Goal: Information Seeking & Learning: Learn about a topic

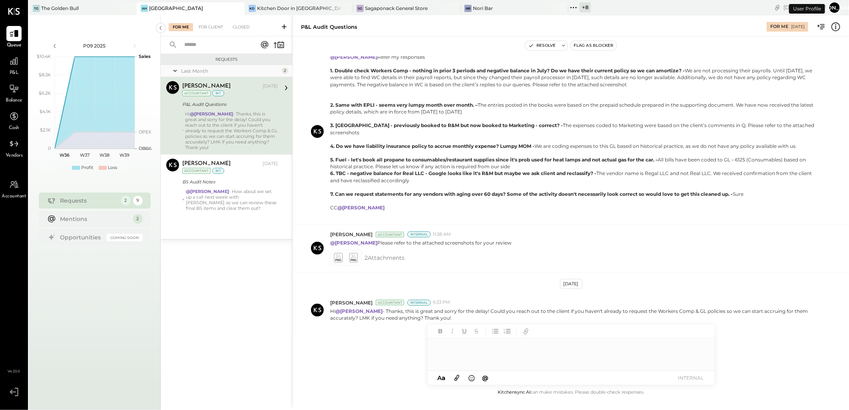
scroll to position [169, 0]
click at [18, 70] on span "P&L" at bounding box center [14, 73] width 9 height 7
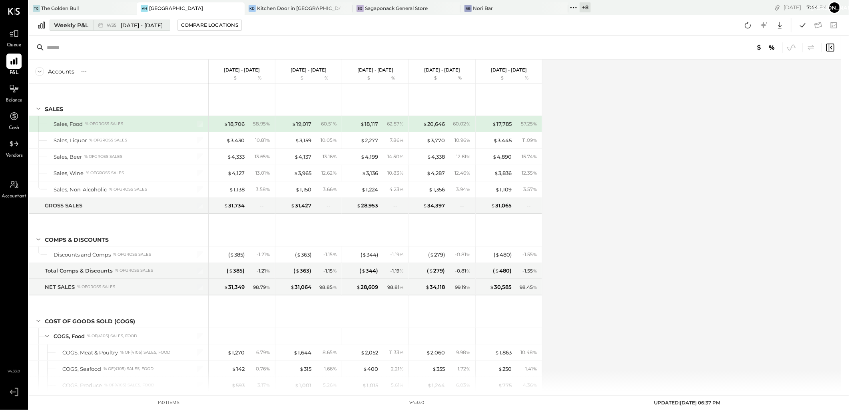
click at [80, 27] on div "Weekly P&L" at bounding box center [71, 25] width 34 height 8
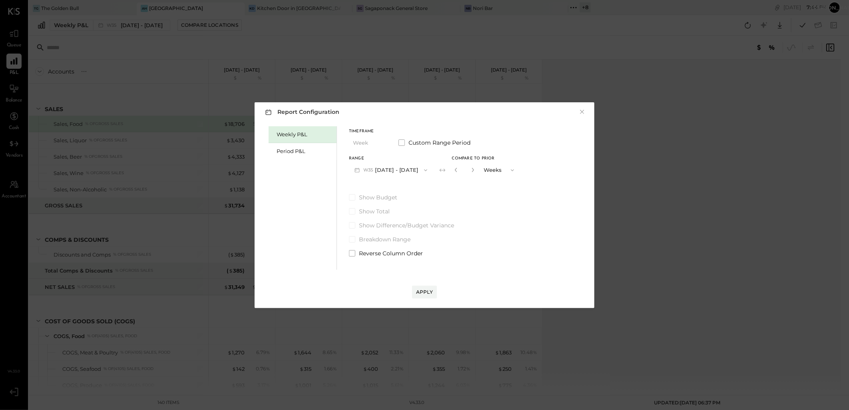
click at [211, 26] on div "Report Configuration × Weekly P&L Period P&L Timeframe Week Custom Range Period…" at bounding box center [424, 205] width 849 height 410
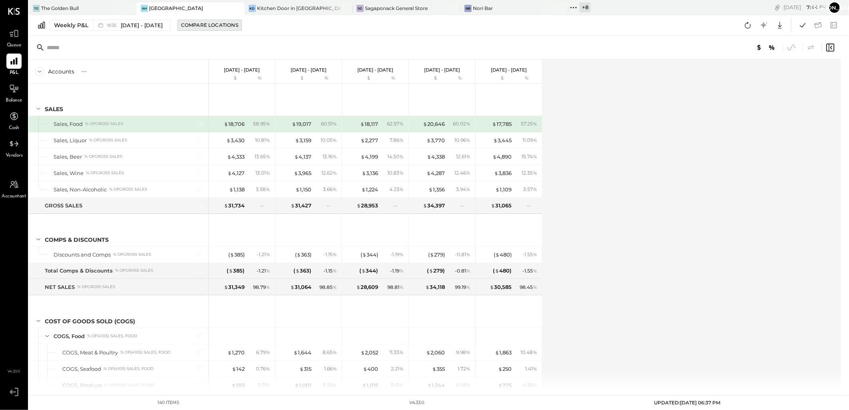
click at [211, 25] on div "Compare Locations" at bounding box center [209, 25] width 57 height 7
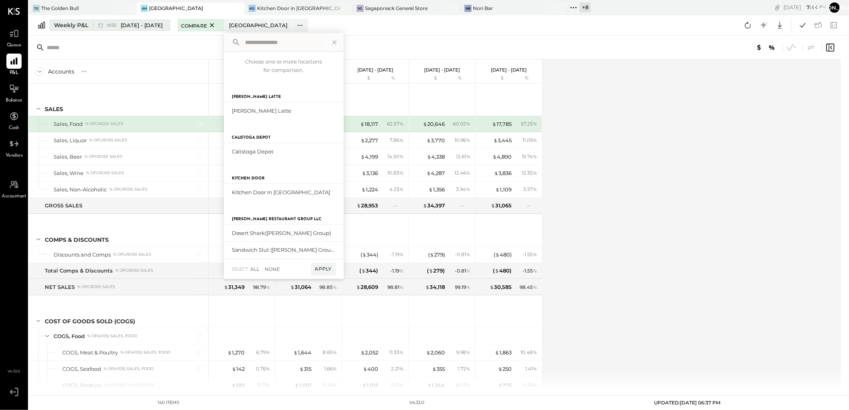
click at [90, 27] on button "Weekly P&L W35 [DATE] - [DATE]" at bounding box center [110, 25] width 121 height 11
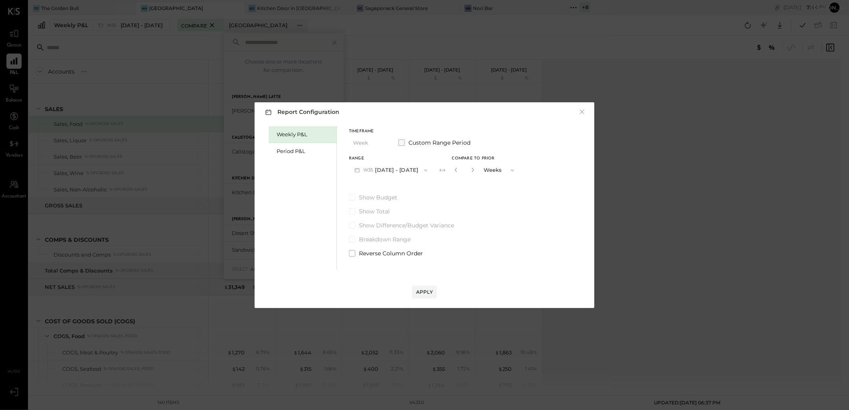
click at [399, 141] on span at bounding box center [402, 143] width 6 height 6
click at [401, 142] on span at bounding box center [402, 143] width 6 height 6
click at [295, 153] on div "Period P&L" at bounding box center [305, 152] width 56 height 8
click at [445, 171] on div "Compare" at bounding box center [454, 169] width 26 height 7
click at [453, 171] on icon "button" at bounding box center [455, 170] width 5 height 5
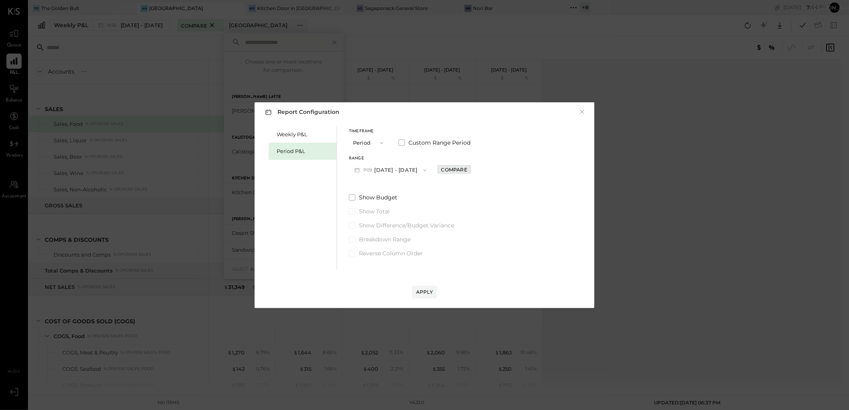
click at [446, 169] on div "Compare" at bounding box center [454, 169] width 26 height 7
click at [405, 143] on label "Custom Range Period" at bounding box center [435, 143] width 72 height 8
click at [410, 170] on div "Start Date [DATE] End date [DATE]" at bounding box center [410, 167] width 123 height 21
click at [357, 170] on icon "button" at bounding box center [357, 170] width 5 height 4
click at [375, 188] on span "[DATE]" at bounding box center [367, 187] width 17 height 7
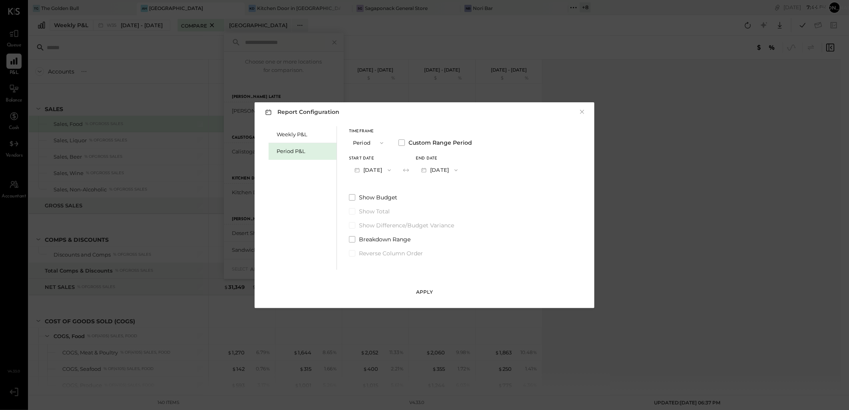
click at [427, 294] on div "Apply" at bounding box center [424, 292] width 17 height 7
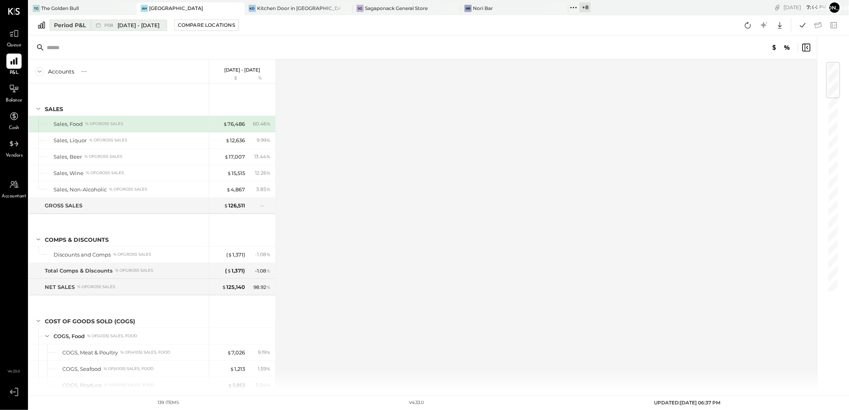
click at [107, 27] on span "P08" at bounding box center [109, 25] width 11 height 4
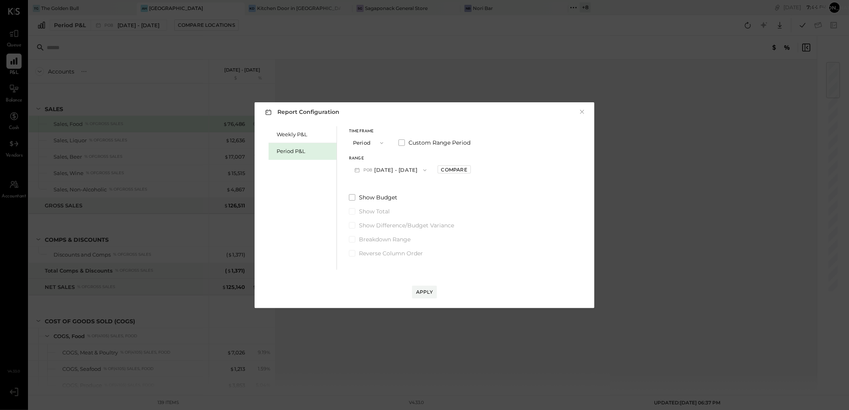
click at [379, 142] on icon "button" at bounding box center [382, 143] width 6 height 6
click at [365, 159] on span "Quarter" at bounding box center [365, 156] width 20 height 5
click at [456, 169] on div "Compare" at bounding box center [451, 169] width 26 height 7
click at [408, 142] on label "Custom Range Period" at bounding box center [435, 143] width 72 height 8
click at [584, 113] on button "×" at bounding box center [582, 112] width 7 height 8
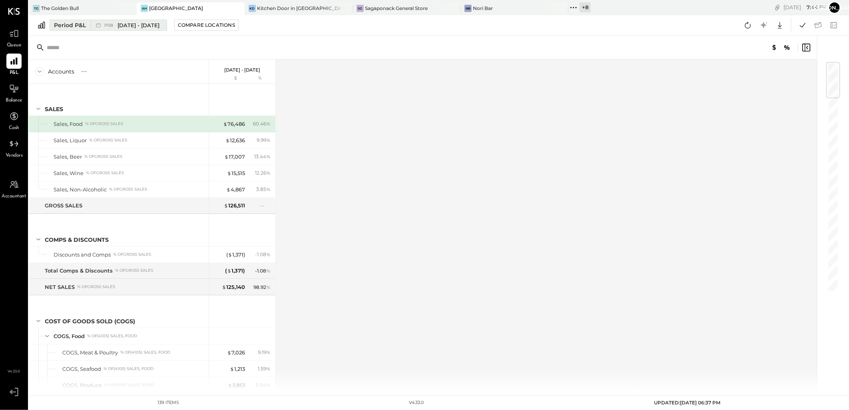
click at [107, 23] on span "P08" at bounding box center [109, 25] width 11 height 4
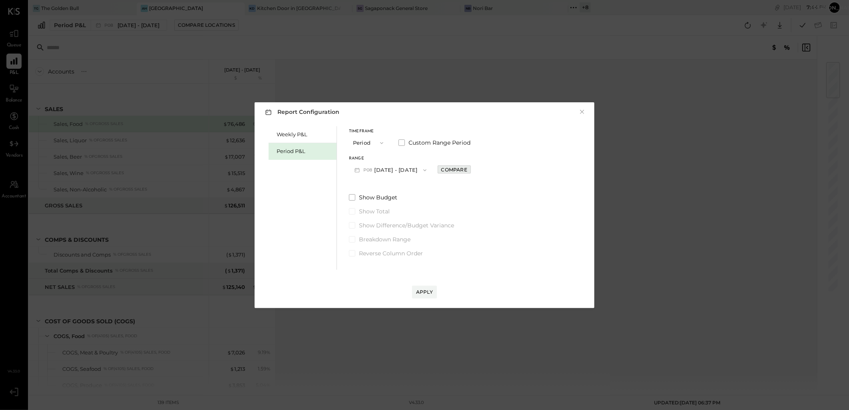
click at [460, 168] on div "Compare" at bounding box center [454, 169] width 26 height 7
click at [350, 224] on span at bounding box center [352, 225] width 6 height 6
click at [357, 169] on icon "button" at bounding box center [357, 170] width 8 height 8
click at [391, 190] on span "[DATE] - [DATE]" at bounding box center [387, 187] width 38 height 7
click at [453, 170] on icon "button" at bounding box center [455, 170] width 5 height 5
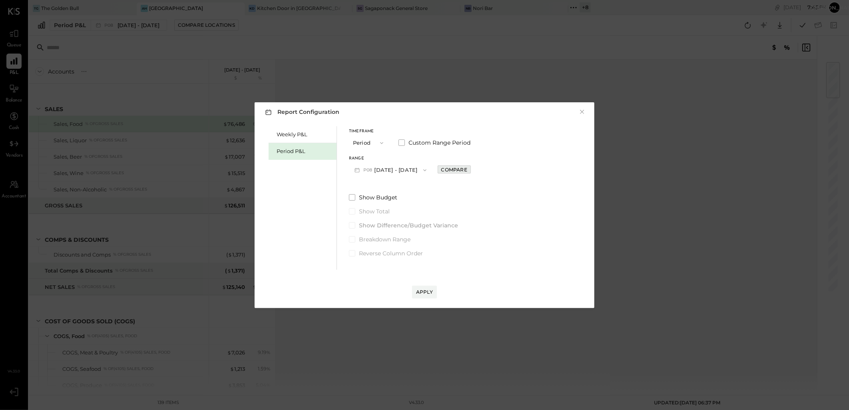
click at [451, 169] on div "Compare" at bounding box center [454, 169] width 26 height 7
click at [498, 170] on button "Periods" at bounding box center [499, 170] width 40 height 15
click at [500, 172] on span "Periods" at bounding box center [494, 170] width 18 height 5
click at [357, 172] on icon "button" at bounding box center [357, 170] width 8 height 8
click at [385, 202] on span "[DATE] - [DATE]" at bounding box center [387, 204] width 38 height 7
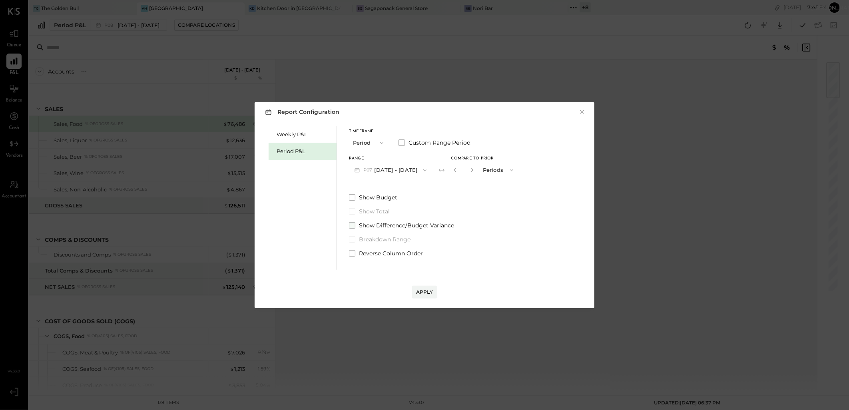
click at [353, 223] on span at bounding box center [352, 225] width 6 height 6
click at [513, 170] on icon "button" at bounding box center [511, 170] width 3 height 2
click at [505, 229] on label "Show Difference/Budget Variance" at bounding box center [434, 226] width 170 height 8
click at [423, 289] on div "Apply" at bounding box center [424, 292] width 17 height 7
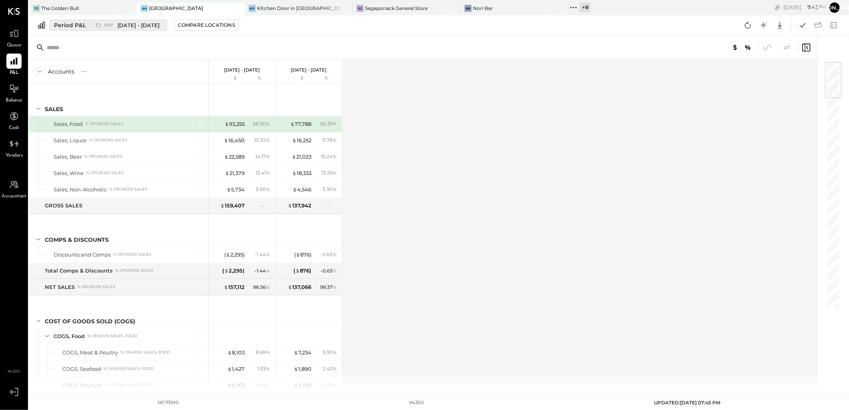
click at [120, 25] on span "[DATE] - [DATE]" at bounding box center [139, 26] width 42 height 8
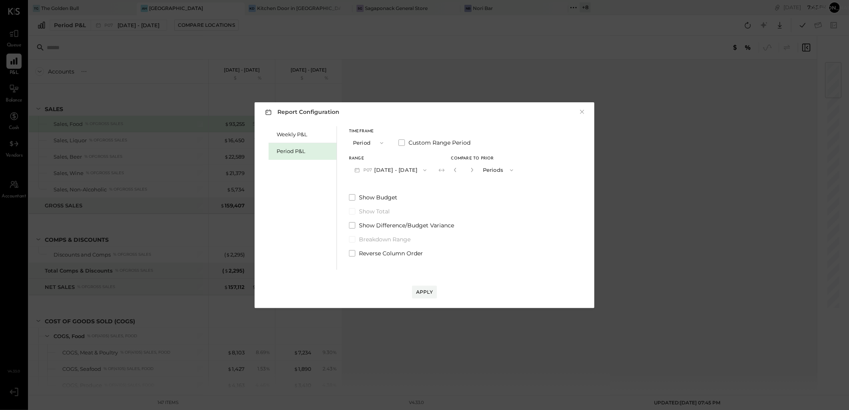
click at [444, 170] on icon at bounding box center [442, 170] width 6 height 3
click at [458, 170] on icon "button" at bounding box center [455, 170] width 5 height 5
click at [378, 169] on button "P07 [DATE] - [DATE]" at bounding box center [390, 170] width 83 height 15
click at [392, 186] on span "[DATE] - [DATE]" at bounding box center [387, 187] width 38 height 7
click at [429, 292] on div "Apply" at bounding box center [424, 292] width 17 height 7
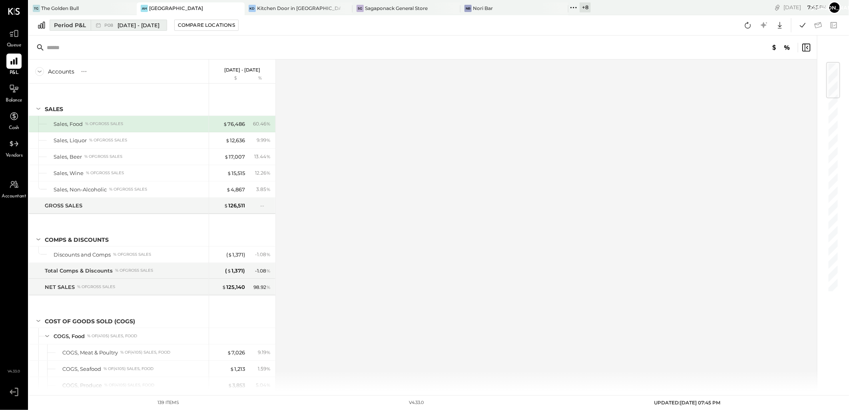
click at [124, 25] on span "[DATE] - [DATE]" at bounding box center [139, 26] width 42 height 8
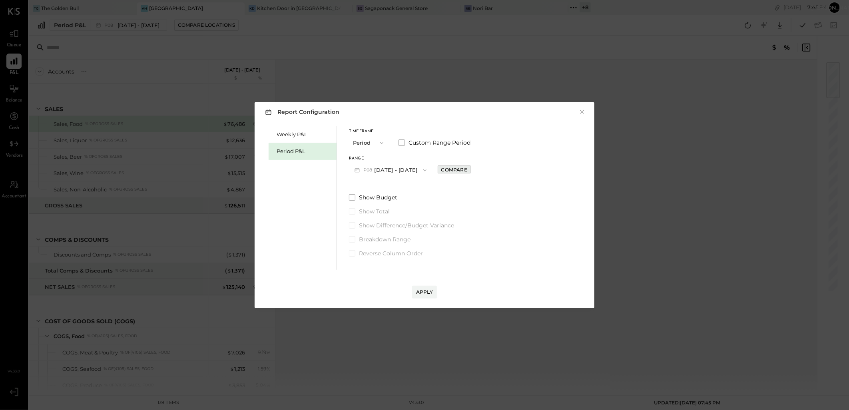
click at [446, 170] on div "Compare" at bounding box center [454, 169] width 26 height 7
click at [352, 228] on span at bounding box center [352, 225] width 6 height 6
click at [509, 168] on icon "button" at bounding box center [512, 170] width 6 height 6
click at [502, 171] on div "Periods" at bounding box center [498, 170] width 39 height 14
click at [357, 171] on icon "button" at bounding box center [357, 170] width 8 height 8
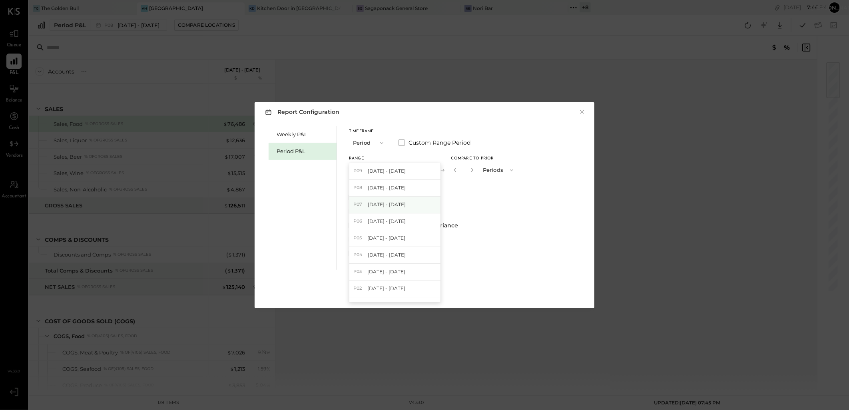
click at [378, 207] on span "[DATE] - [DATE]" at bounding box center [387, 204] width 38 height 7
click at [424, 291] on div "Apply" at bounding box center [424, 292] width 17 height 7
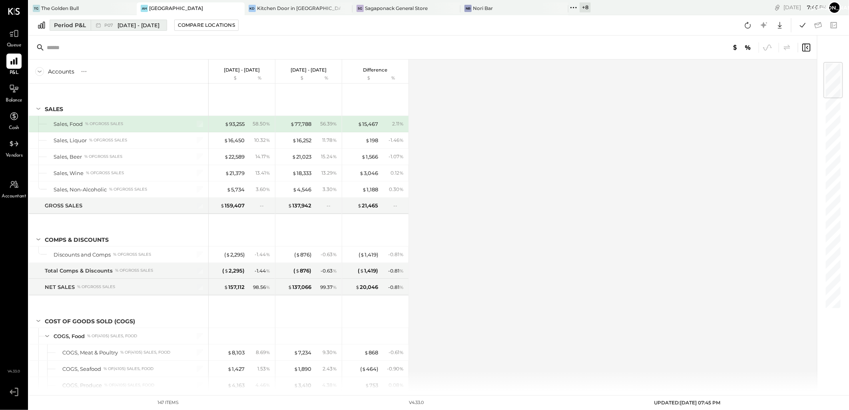
click at [152, 22] on span "[DATE] - [DATE]" at bounding box center [139, 26] width 42 height 8
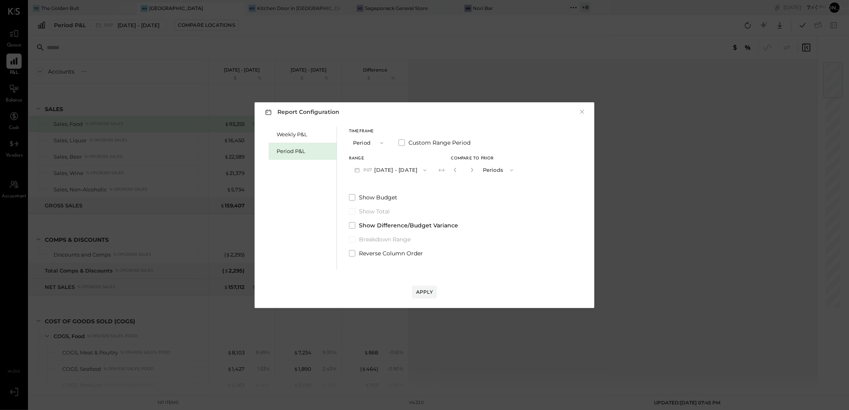
click at [353, 170] on icon "button" at bounding box center [357, 170] width 8 height 8
click at [387, 186] on span "[DATE] - [DATE]" at bounding box center [387, 187] width 38 height 7
click at [425, 292] on div "Apply" at bounding box center [424, 292] width 17 height 7
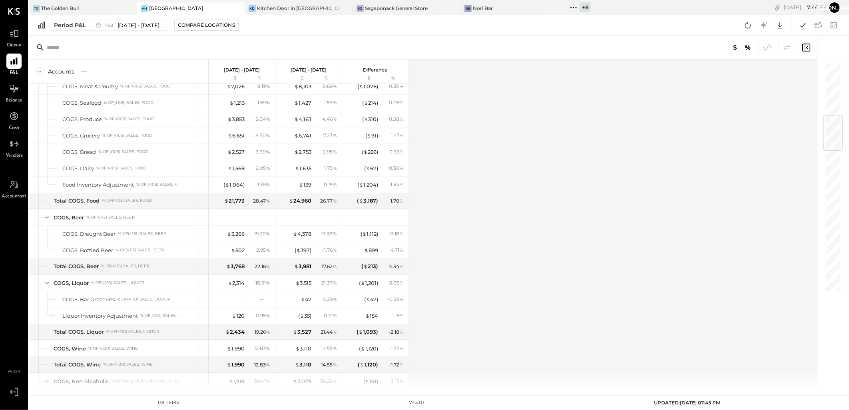
scroll to position [444, 0]
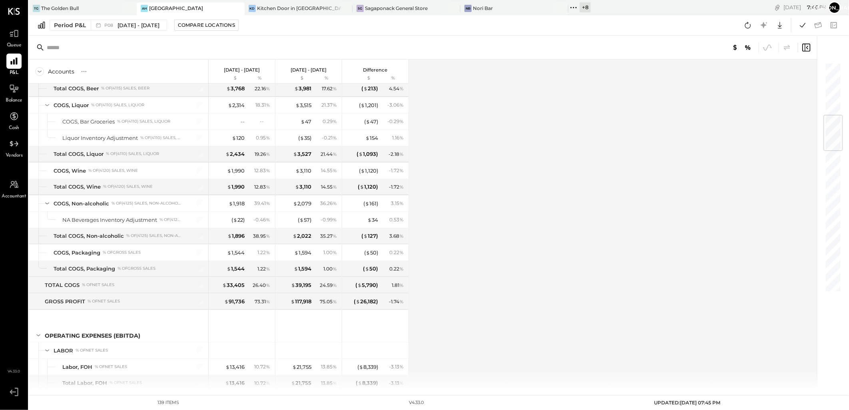
click at [525, 174] on div "Accounts S % GL [DATE] - [DATE] $ % [DATE] - [DATE] $ % Difference $ % SALES Sa…" at bounding box center [424, 225] width 790 height 331
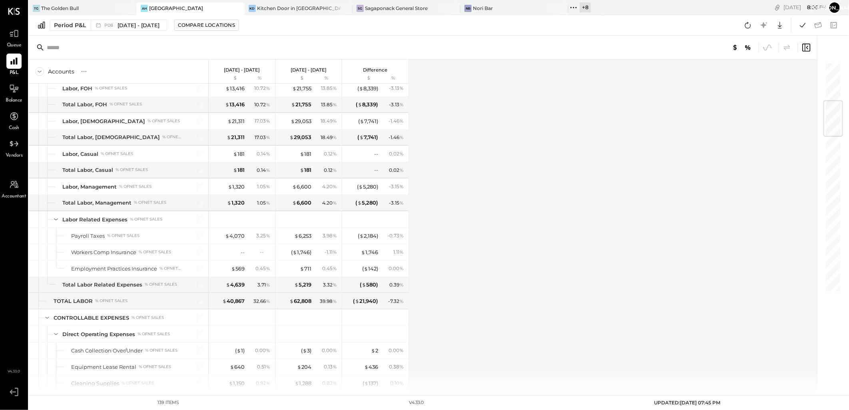
scroll to position [323, 0]
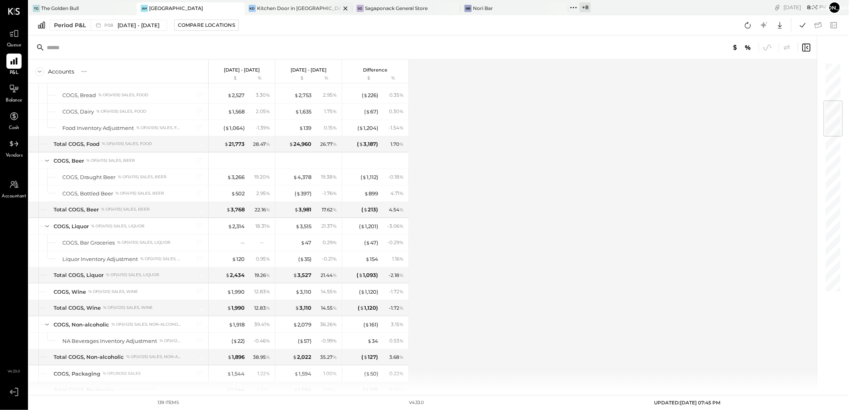
click at [341, 10] on icon at bounding box center [346, 9] width 10 height 10
click at [453, 10] on icon at bounding box center [454, 9] width 10 height 10
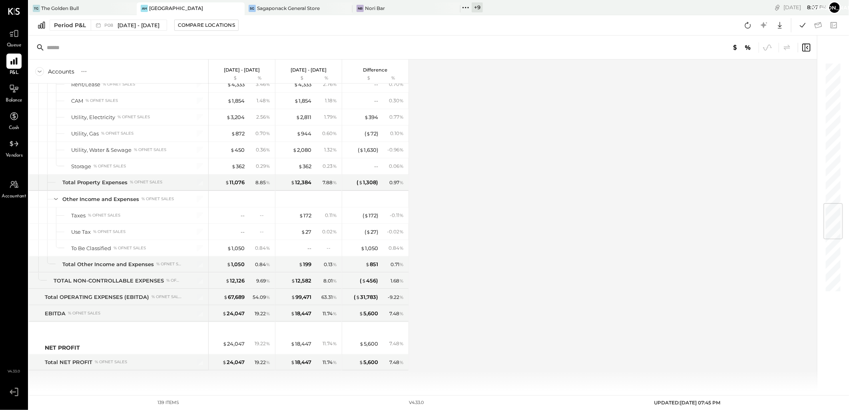
scroll to position [1189, 0]
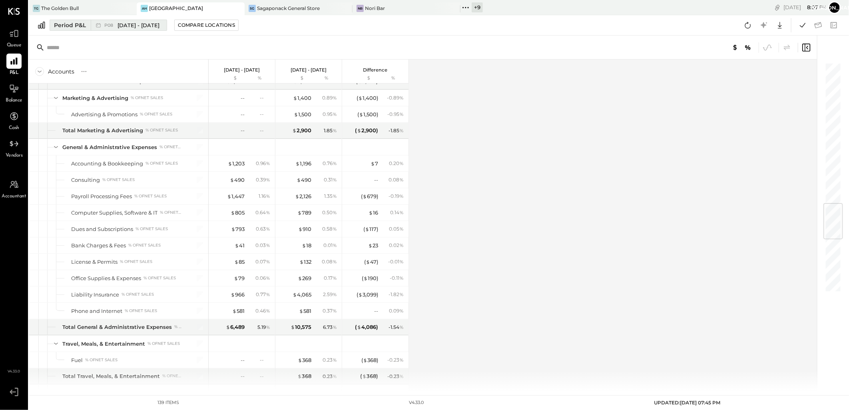
click at [134, 23] on span "[DATE] - [DATE]" at bounding box center [139, 26] width 42 height 8
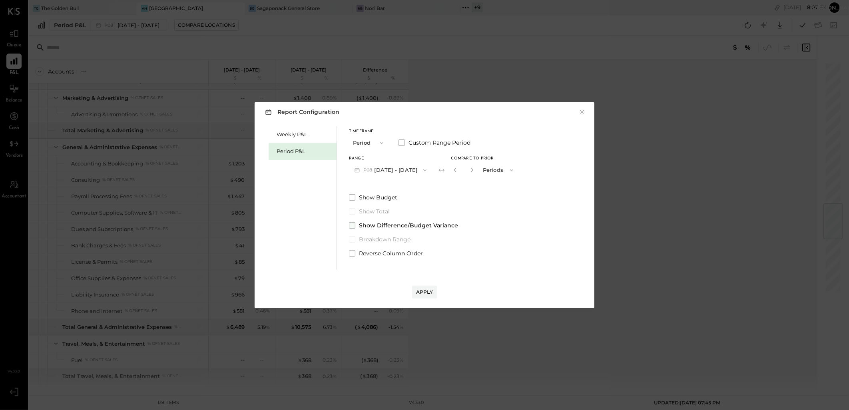
click at [351, 224] on span at bounding box center [352, 225] width 6 height 6
click at [397, 171] on button "P08 [DATE] - [DATE]" at bounding box center [390, 170] width 83 height 15
click at [385, 191] on span "[DATE] - [DATE]" at bounding box center [387, 187] width 38 height 7
click at [423, 290] on div "Apply" at bounding box center [424, 292] width 17 height 7
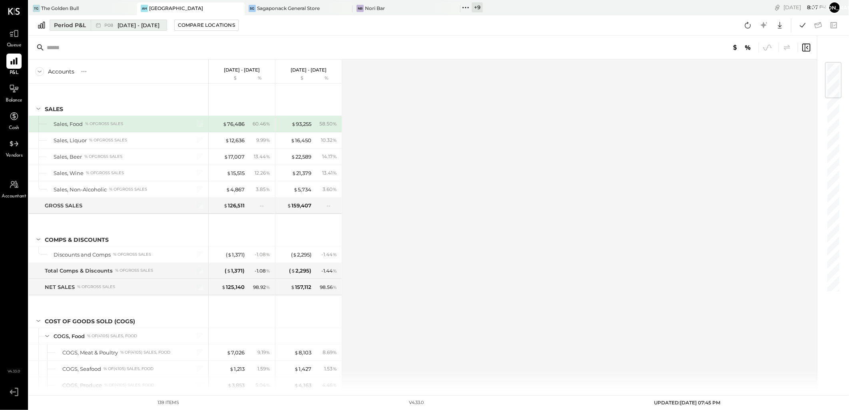
click at [142, 23] on span "[DATE] - [DATE]" at bounding box center [139, 26] width 42 height 8
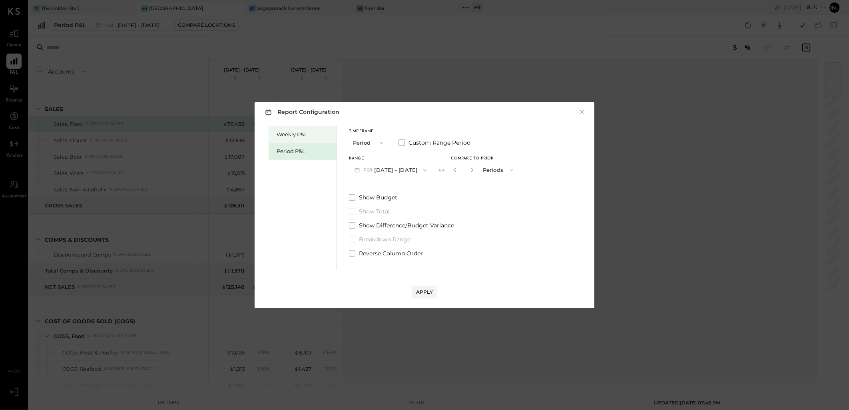
click at [301, 130] on div "Weekly P&L" at bounding box center [303, 134] width 68 height 17
click at [292, 152] on div "Period P&L" at bounding box center [305, 152] width 56 height 8
click at [422, 170] on icon "button" at bounding box center [425, 170] width 6 height 6
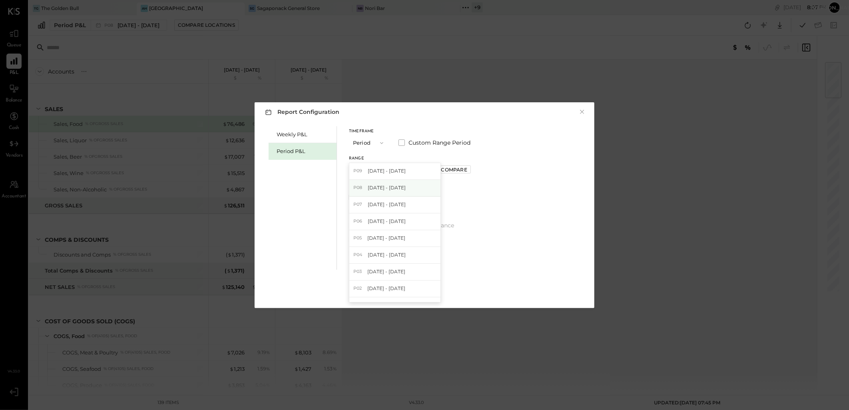
click at [386, 191] on span "[DATE] - [DATE]" at bounding box center [387, 187] width 38 height 7
click at [423, 294] on div "Apply" at bounding box center [424, 292] width 17 height 7
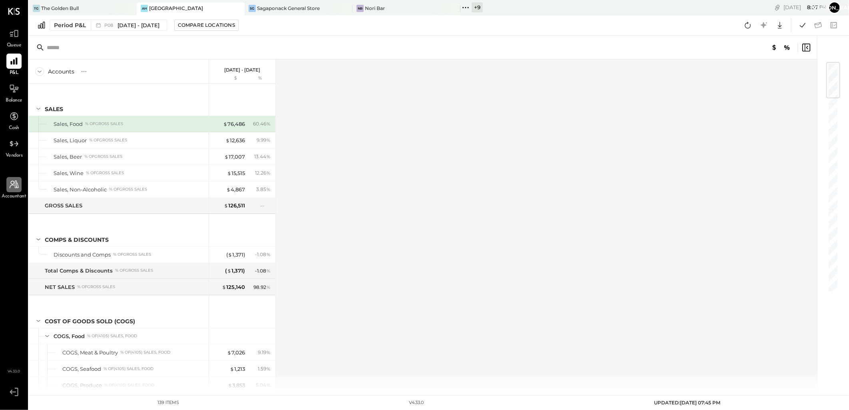
click at [11, 185] on icon at bounding box center [14, 185] width 9 height 8
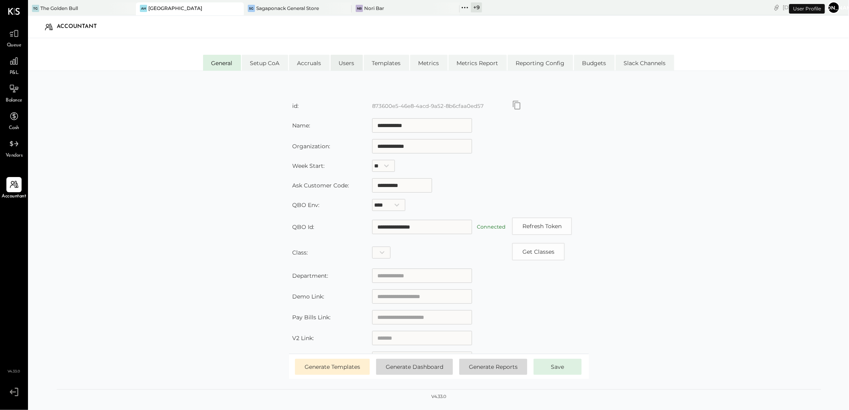
click at [349, 64] on li "Users" at bounding box center [347, 63] width 32 height 16
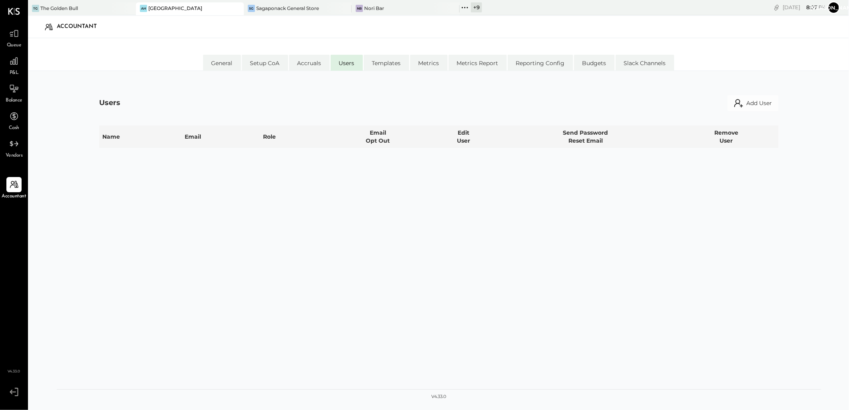
select select "**********"
select select "*****"
select select "**********"
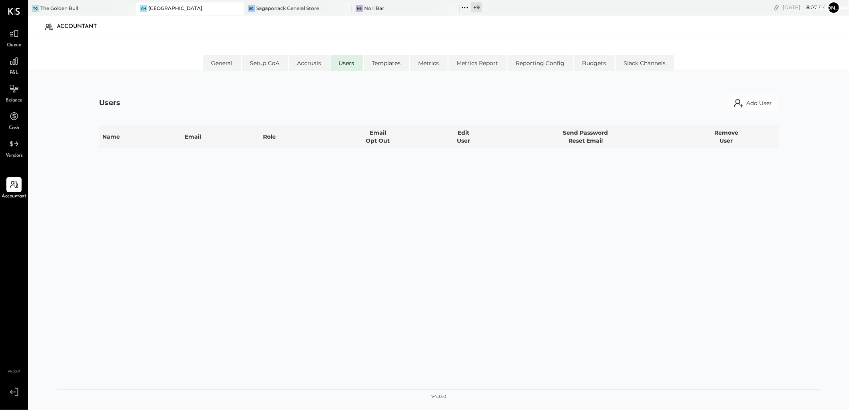
select select "*****"
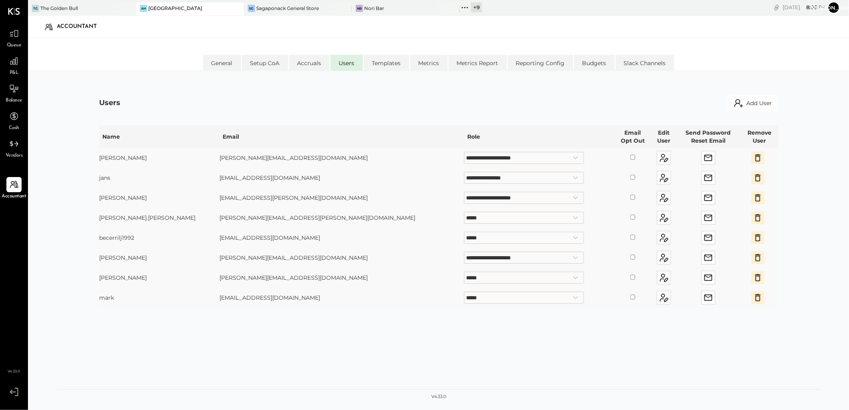
click at [753, 158] on icon "button" at bounding box center [758, 158] width 10 height 10
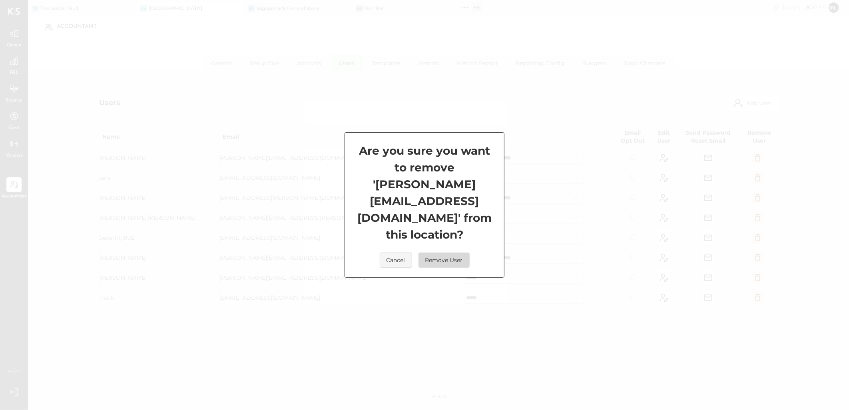
click at [449, 253] on button "Remove User" at bounding box center [444, 260] width 51 height 15
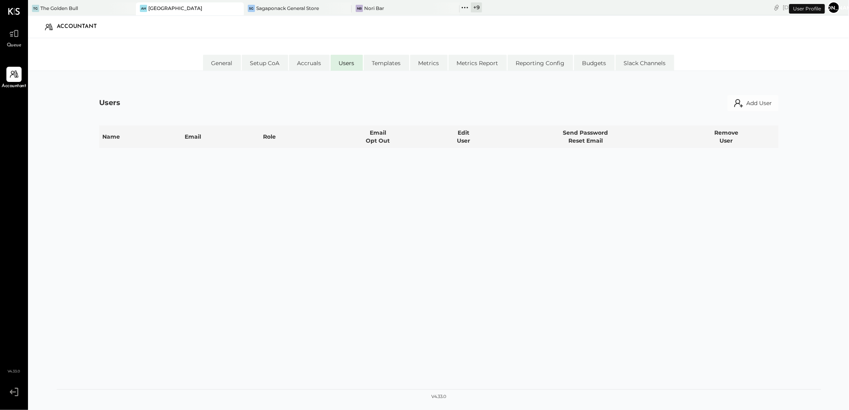
select select "**********"
select select "*****"
select select "**********"
select select "*****"
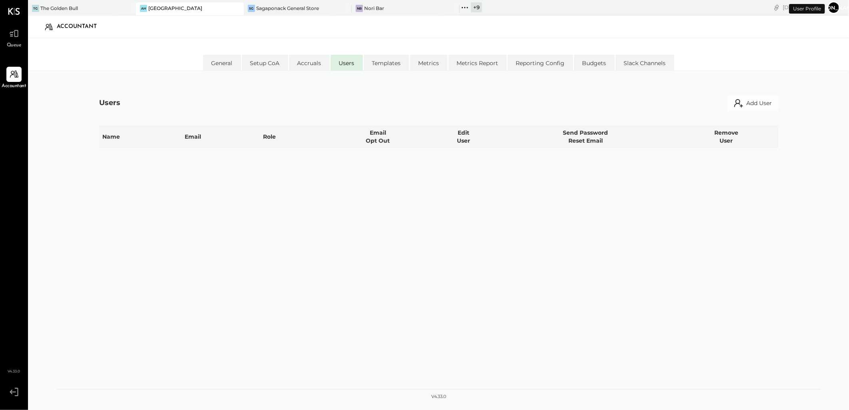
select select "*****"
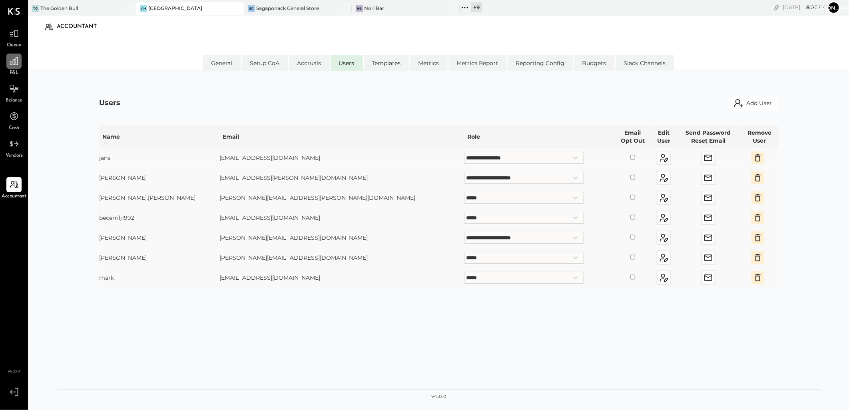
click at [14, 68] on div at bounding box center [13, 61] width 15 height 15
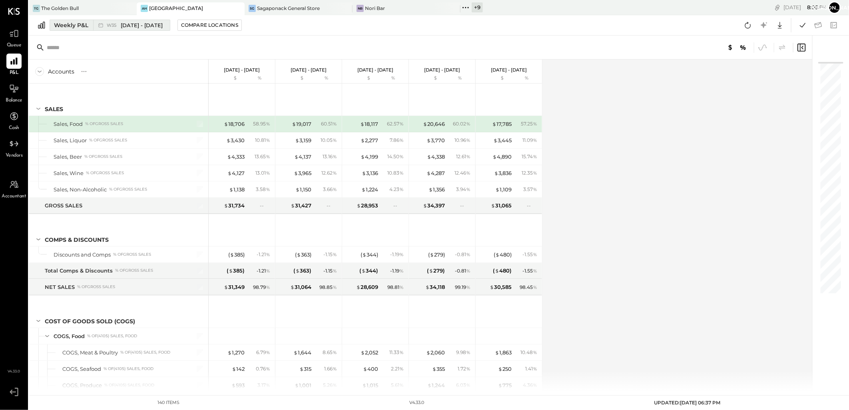
click at [75, 26] on div "Weekly P&L" at bounding box center [71, 25] width 34 height 8
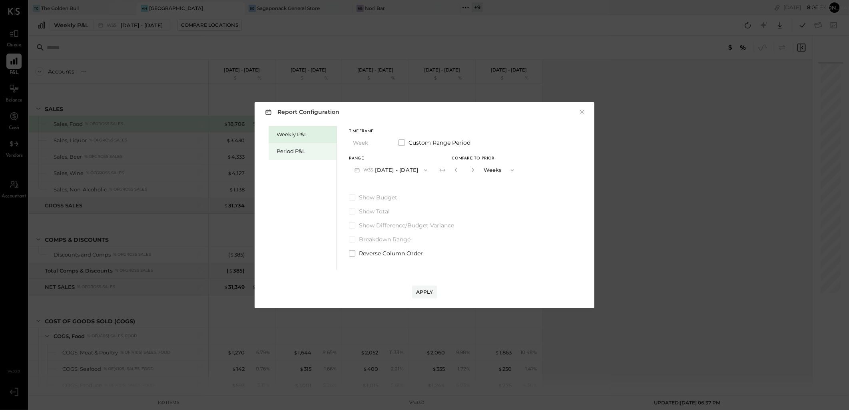
click at [300, 152] on div "Period P&L" at bounding box center [305, 152] width 56 height 8
click at [387, 168] on button "P09 Sep 1 - 28, 2025" at bounding box center [390, 170] width 83 height 15
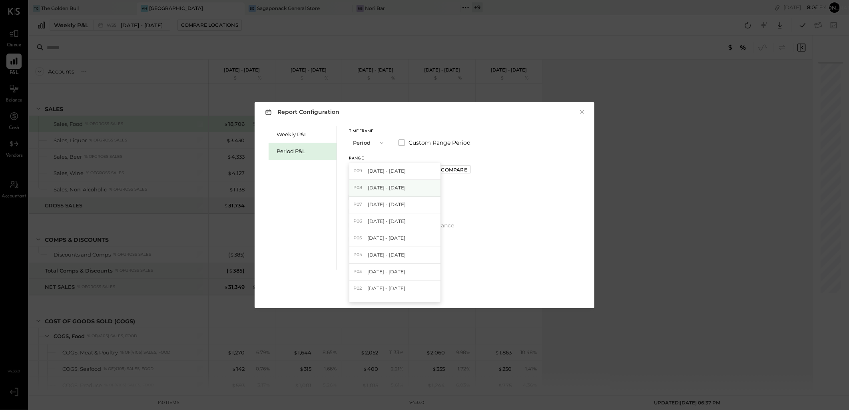
click at [392, 187] on span "[DATE] - [DATE]" at bounding box center [387, 187] width 38 height 7
click at [430, 294] on div "Apply" at bounding box center [424, 292] width 17 height 7
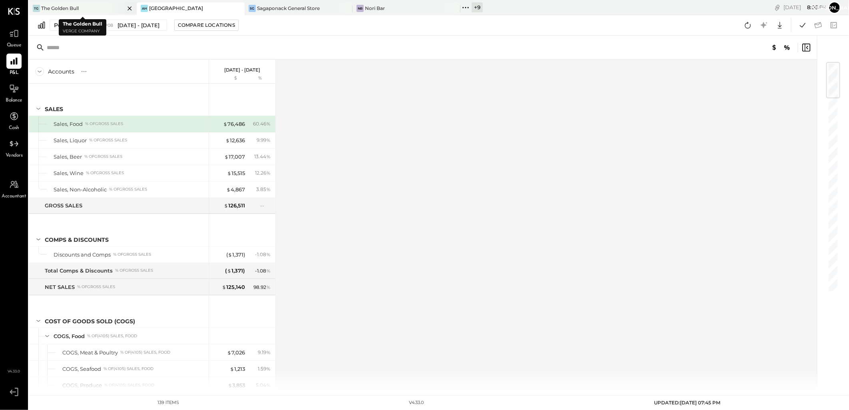
click at [130, 8] on icon at bounding box center [130, 9] width 10 height 10
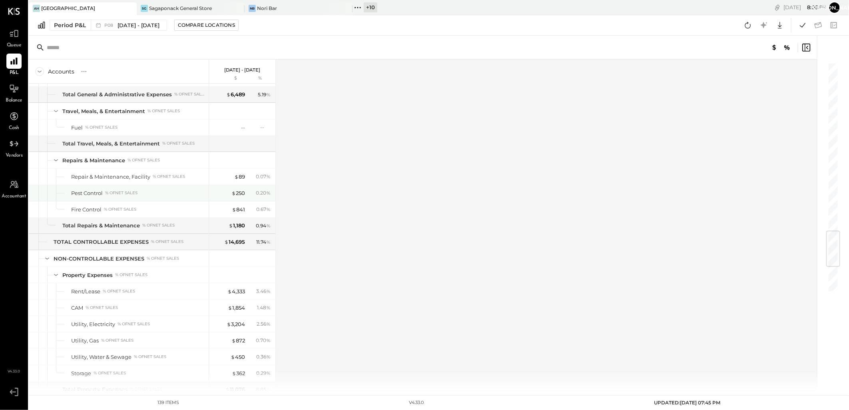
scroll to position [1633, 0]
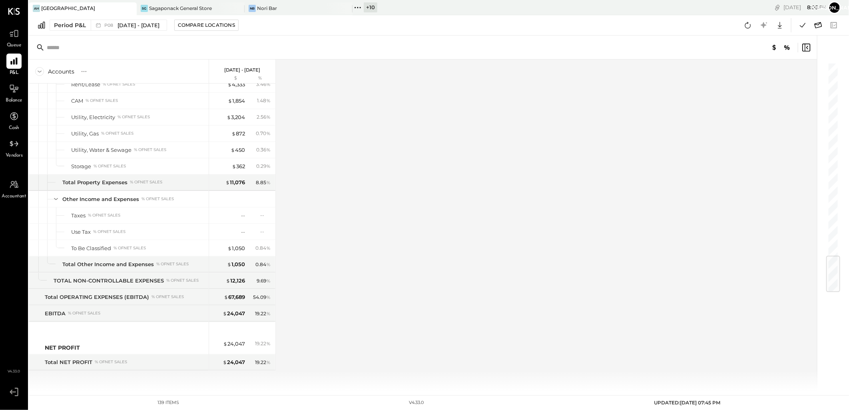
click at [816, 25] on icon at bounding box center [818, 25] width 10 height 10
click at [820, 26] on icon at bounding box center [818, 25] width 10 height 10
click at [804, 25] on icon at bounding box center [803, 25] width 6 height 4
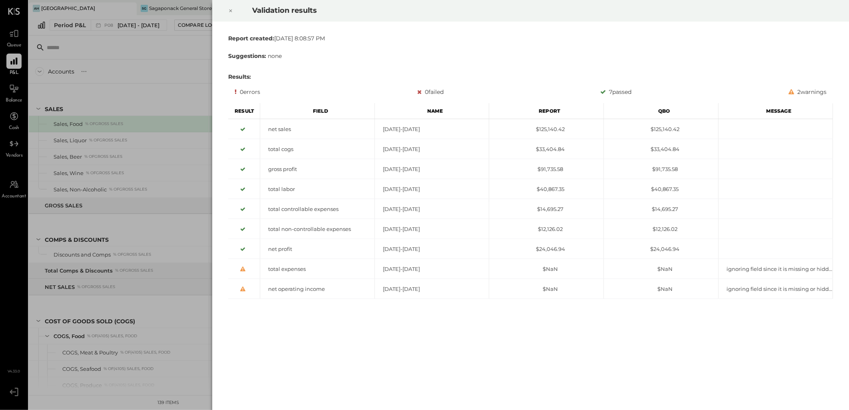
click at [230, 10] on icon at bounding box center [230, 11] width 5 height 10
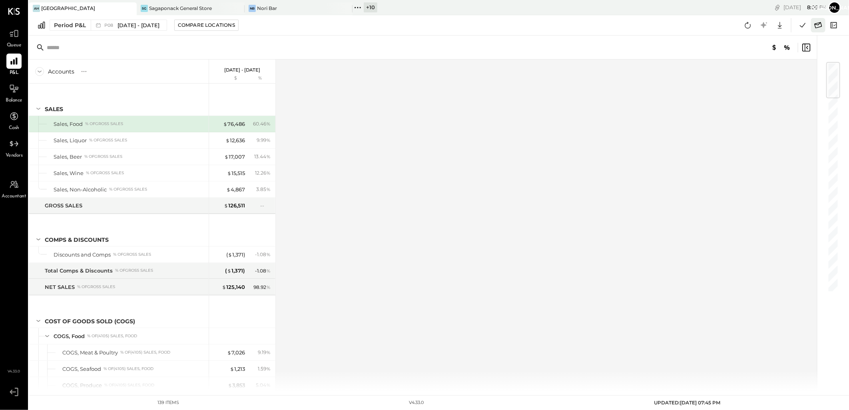
click at [816, 25] on icon at bounding box center [818, 25] width 10 height 10
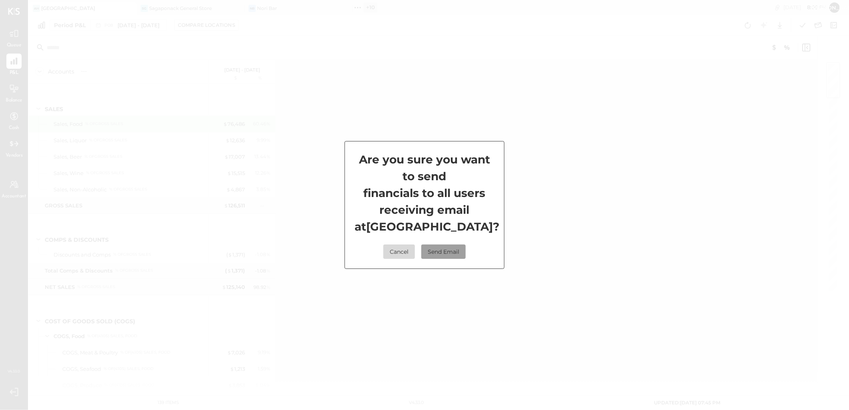
click at [444, 251] on button "Send Email" at bounding box center [443, 252] width 44 height 14
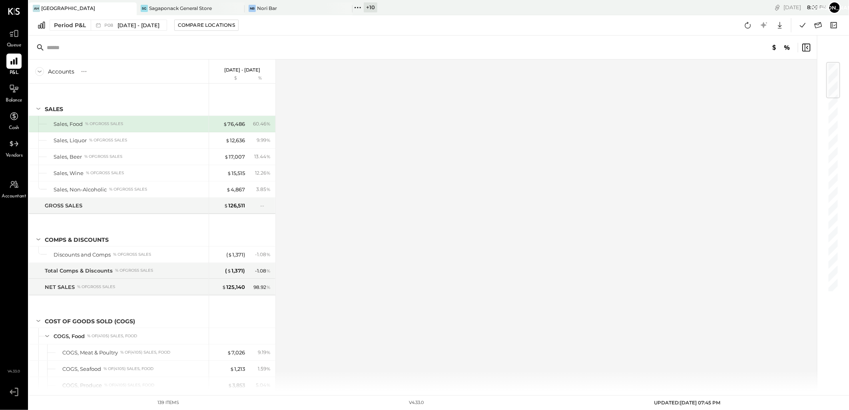
click at [368, 10] on div "+ 10" at bounding box center [371, 7] width 14 height 10
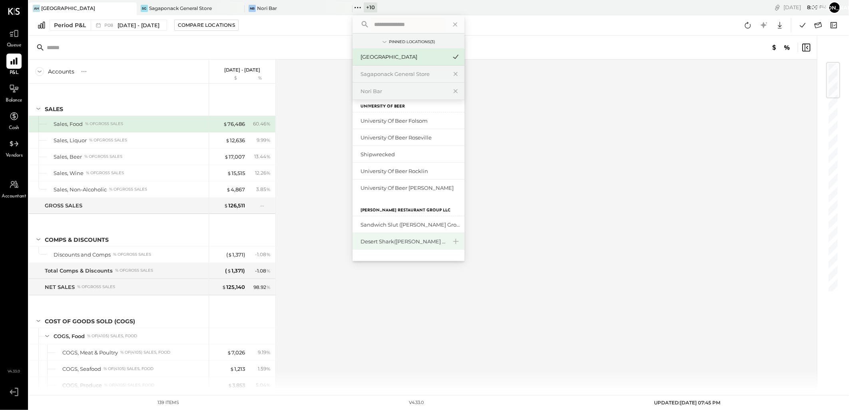
scroll to position [149, 0]
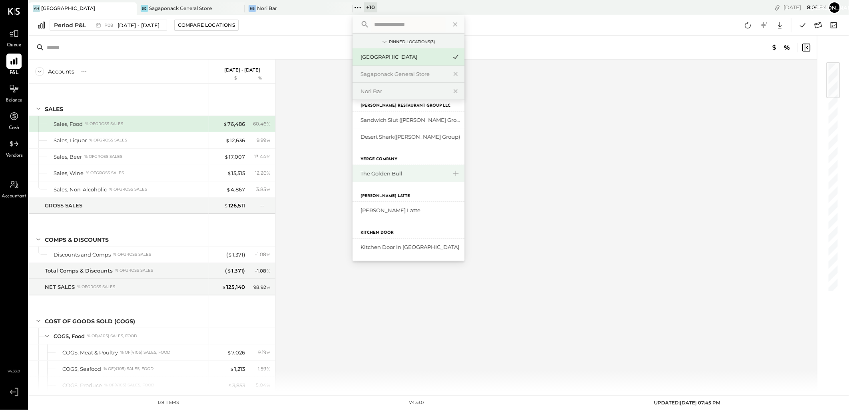
click at [384, 173] on div "The Golden Bull" at bounding box center [404, 174] width 86 height 8
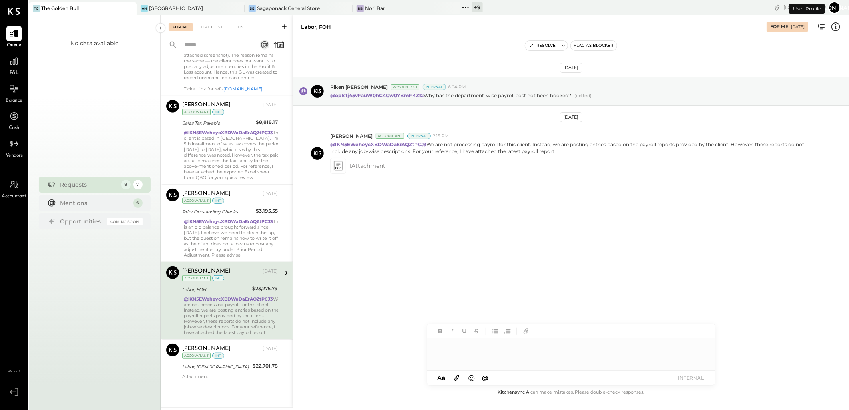
scroll to position [331, 0]
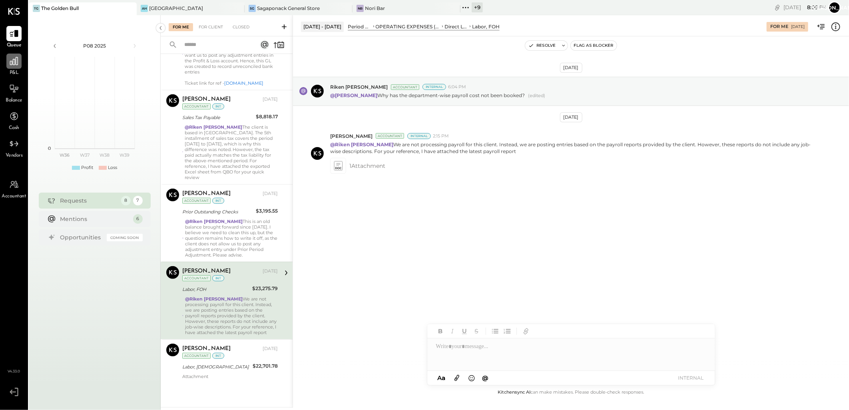
click at [11, 66] on icon at bounding box center [14, 61] width 10 height 10
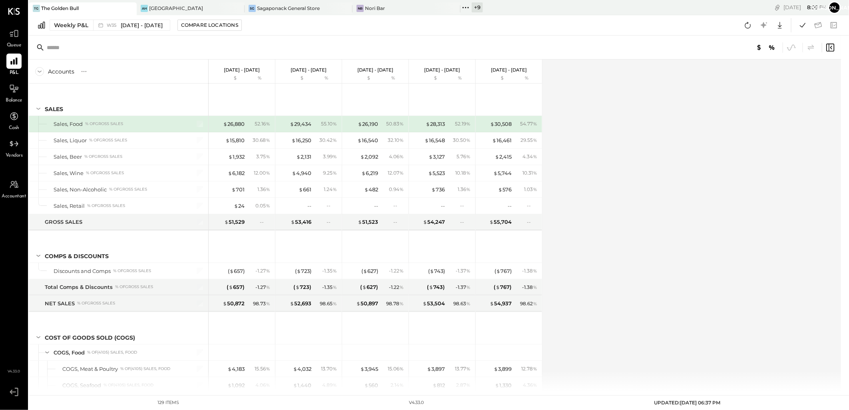
drag, startPoint x: 239, startPoint y: 8, endPoint x: 309, endPoint y: 82, distance: 102.4
click at [239, 8] on icon at bounding box center [238, 9] width 10 height 10
click at [10, 185] on icon at bounding box center [14, 185] width 10 height 10
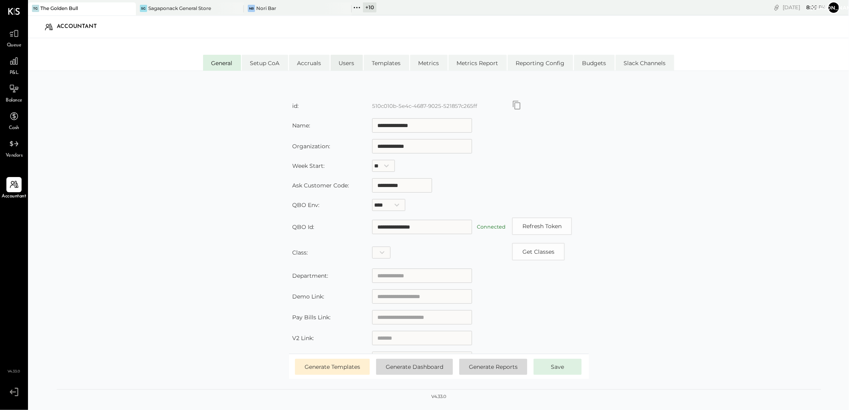
click at [355, 61] on li "Users" at bounding box center [347, 63] width 32 height 16
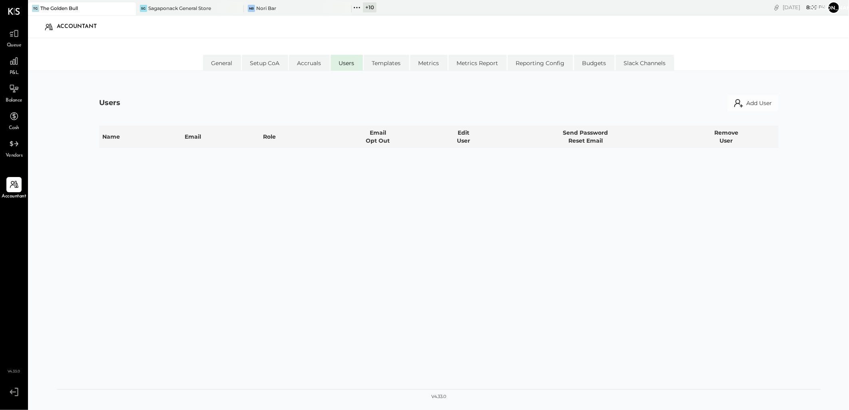
select select "**********"
select select "*****"
select select "**********"
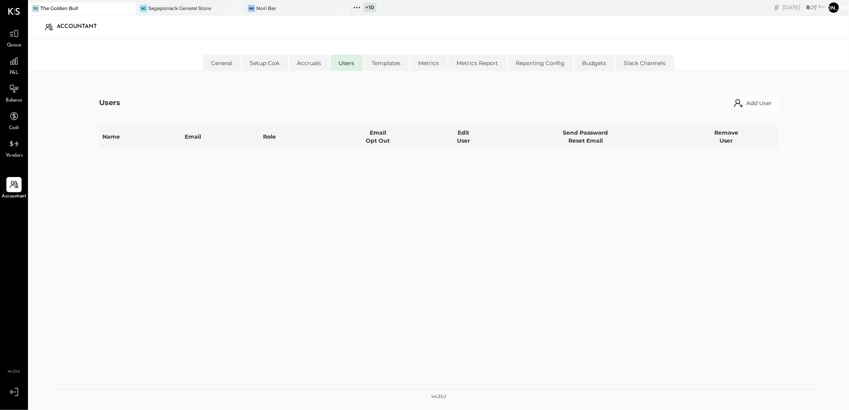
select select "**********"
select select "*****"
select select "**********"
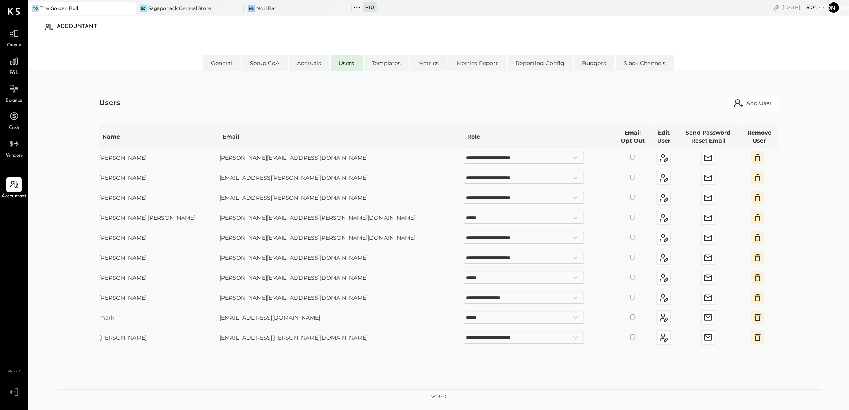
click at [755, 155] on icon "button" at bounding box center [758, 157] width 6 height 7
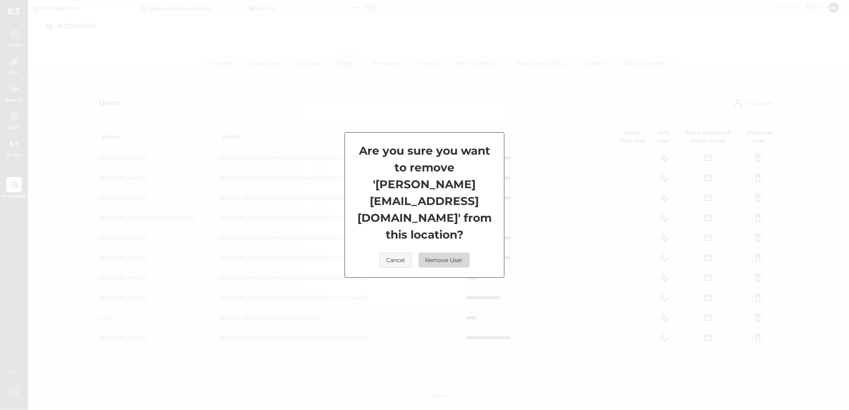
click at [453, 253] on button "Remove User" at bounding box center [444, 260] width 51 height 15
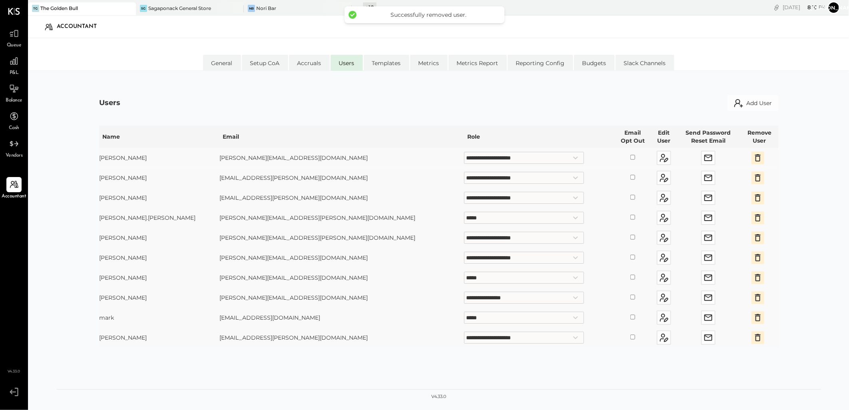
click at [2, 63] on div "P&L" at bounding box center [13, 65] width 23 height 23
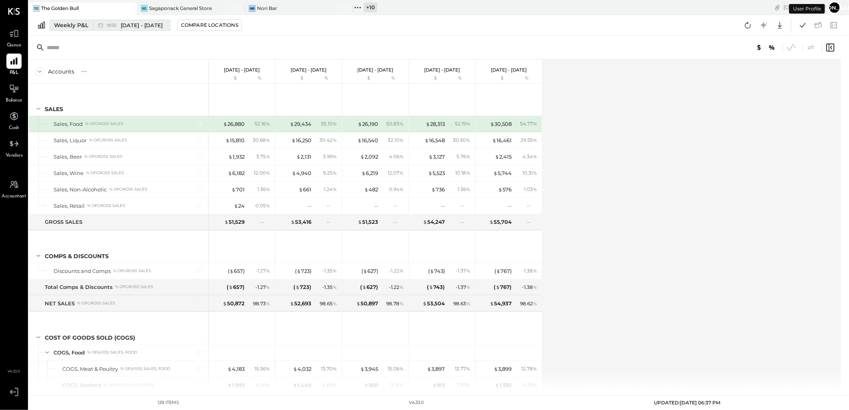
click at [130, 24] on span "[DATE] - [DATE]" at bounding box center [142, 26] width 42 height 8
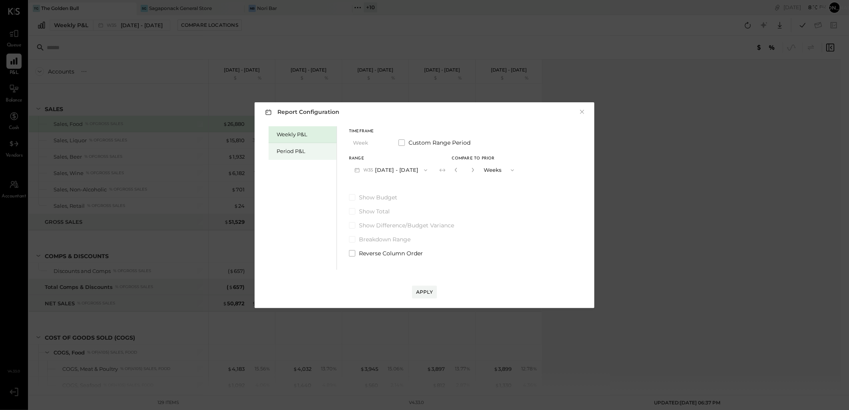
click at [313, 157] on div "Period P&L" at bounding box center [303, 151] width 68 height 17
click at [361, 171] on icon "button" at bounding box center [357, 170] width 8 height 8
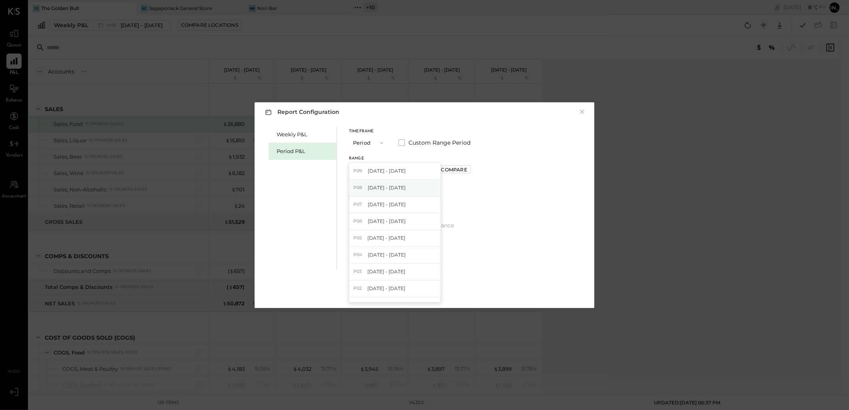
click at [388, 193] on div "P08 Aug 4 - 31, 2025" at bounding box center [394, 188] width 91 height 17
click at [426, 293] on div "Apply" at bounding box center [424, 292] width 17 height 7
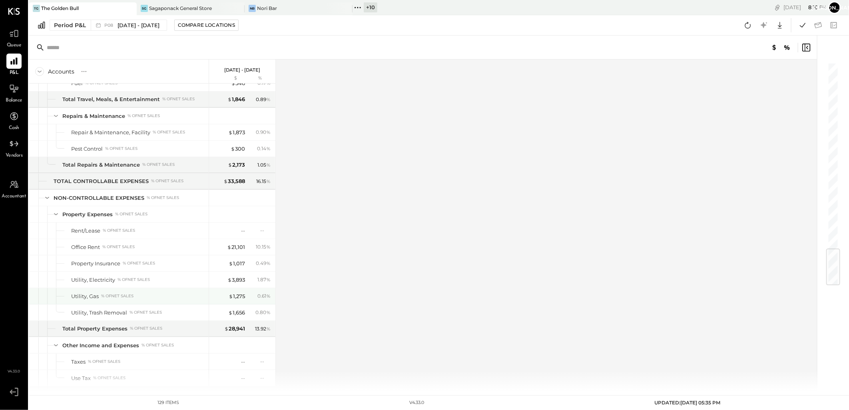
scroll to position [1568, 0]
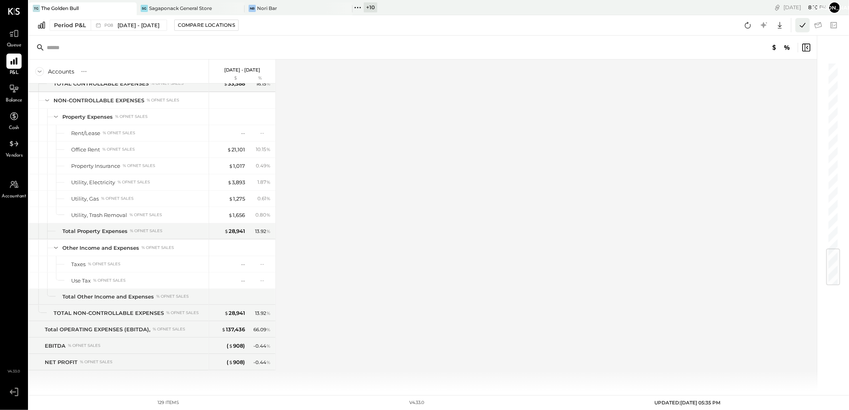
click at [806, 25] on icon at bounding box center [803, 25] width 10 height 10
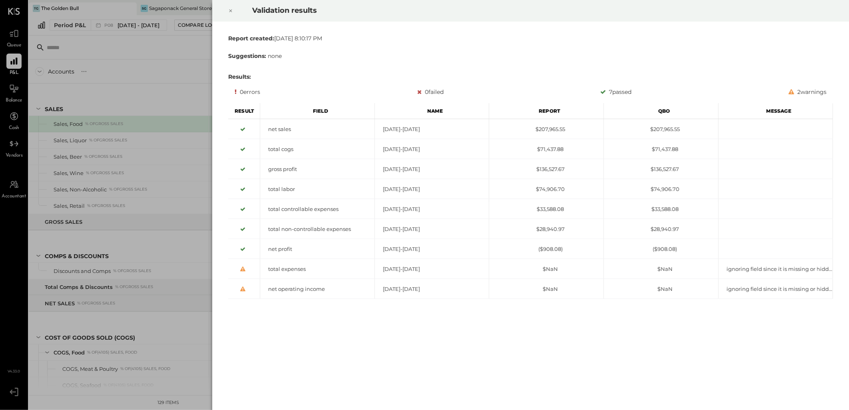
click at [230, 10] on icon at bounding box center [230, 11] width 5 height 10
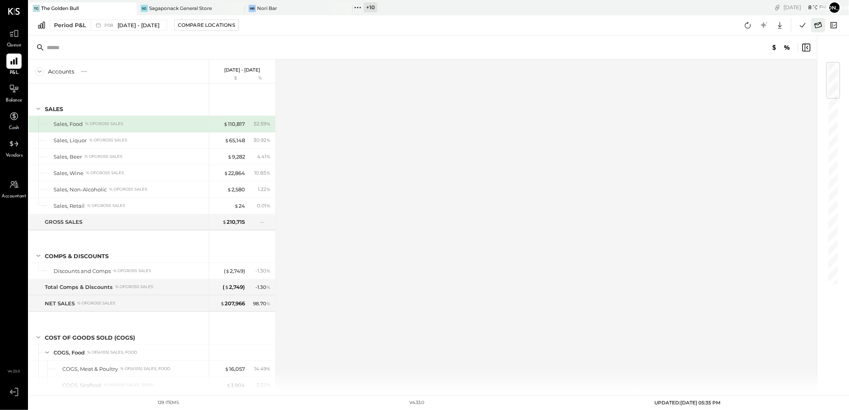
click at [818, 26] on icon at bounding box center [818, 25] width 10 height 10
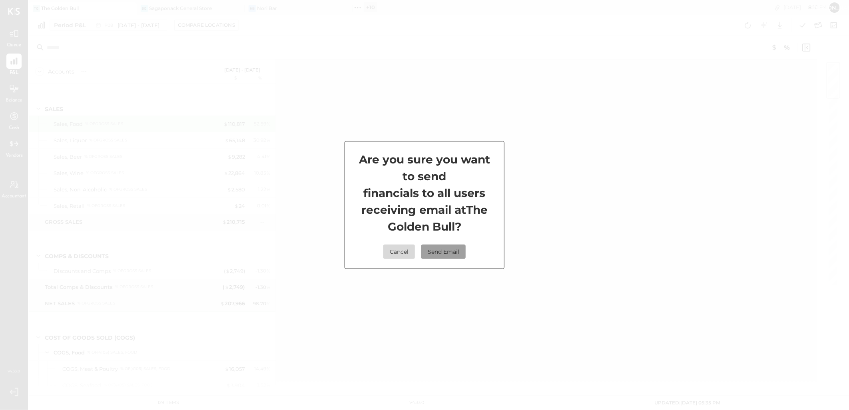
click at [453, 252] on button "Send Email" at bounding box center [443, 252] width 44 height 14
